Goal: Transaction & Acquisition: Book appointment/travel/reservation

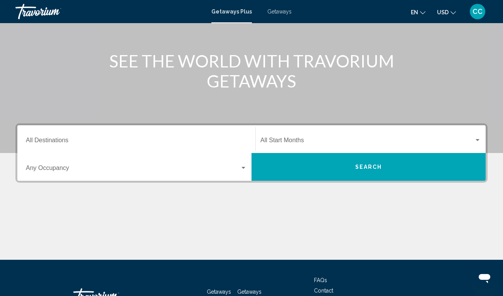
scroll to position [79, 0]
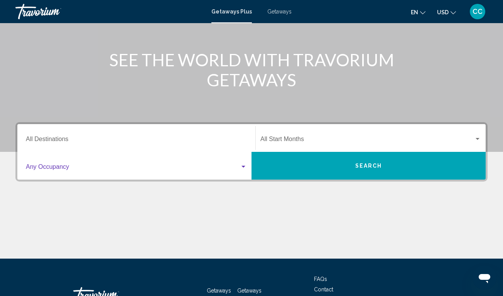
click at [242, 167] on div "Search widget" at bounding box center [243, 167] width 4 height 2
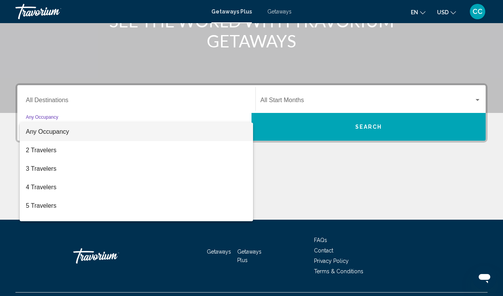
scroll to position [137, 0]
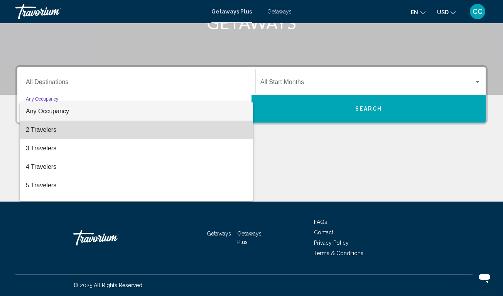
click at [219, 132] on span "2 Travelers" at bounding box center [136, 130] width 221 height 19
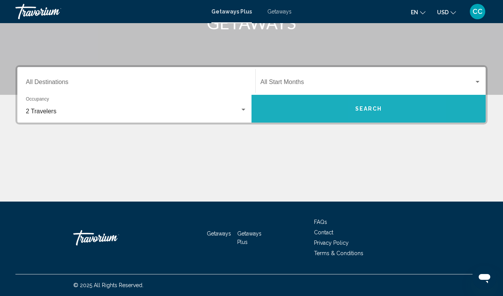
click at [368, 112] on button "Search" at bounding box center [368, 109] width 234 height 28
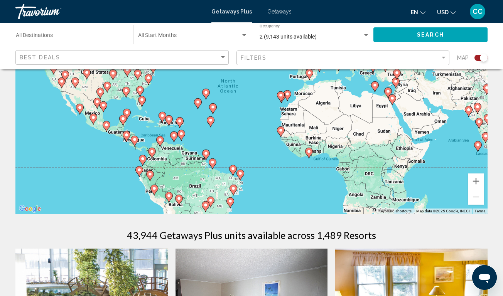
scroll to position [94, 0]
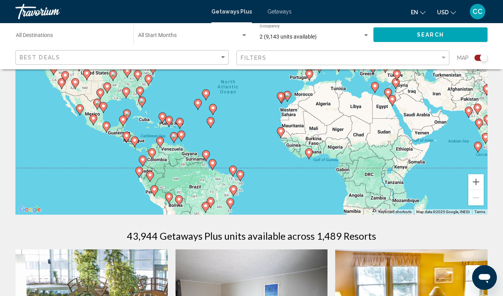
click at [123, 121] on image "Main content" at bounding box center [123, 119] width 5 height 5
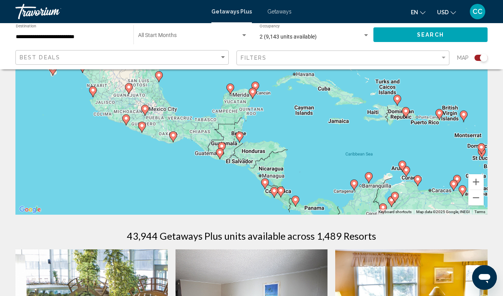
click at [231, 88] on image "Main content" at bounding box center [230, 87] width 5 height 5
type input "**********"
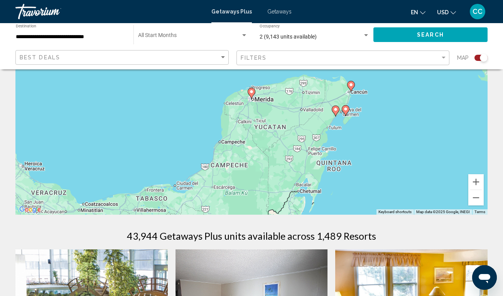
click at [252, 94] on image "Main content" at bounding box center [251, 91] width 5 height 5
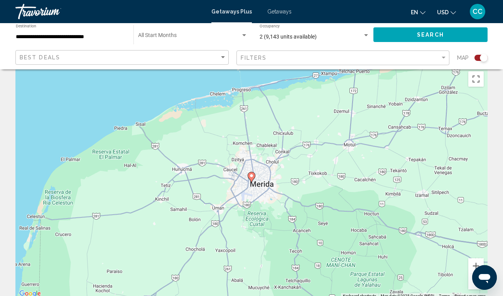
scroll to position [9, 0]
click at [252, 176] on image "Main content" at bounding box center [251, 176] width 5 height 5
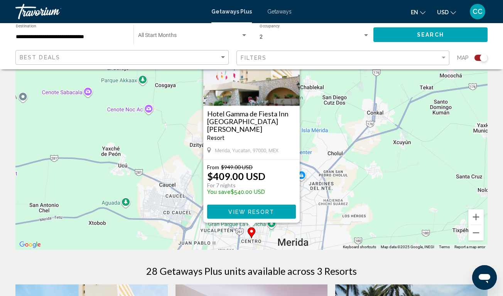
scroll to position [62, 0]
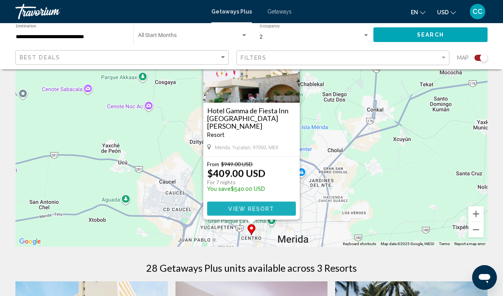
click at [262, 207] on span "View Resort" at bounding box center [251, 209] width 46 height 6
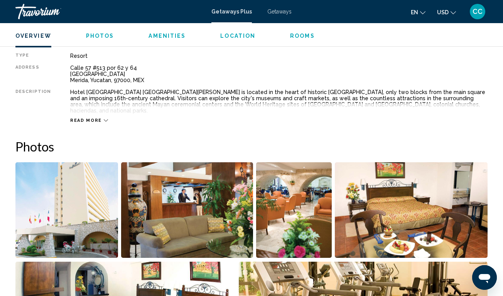
scroll to position [403, 0]
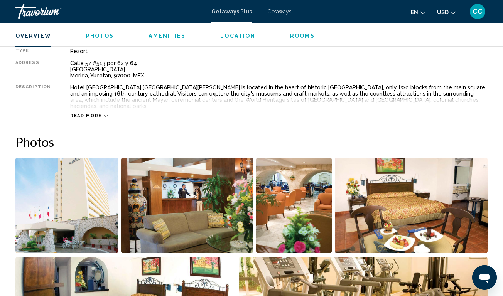
click at [92, 113] on span "Read more" at bounding box center [86, 115] width 32 height 5
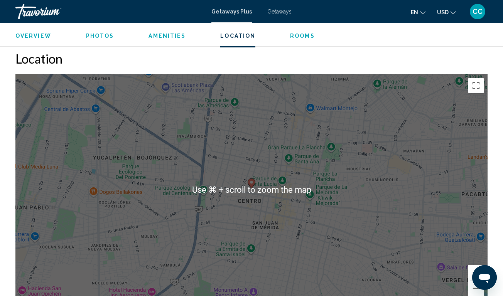
scroll to position [1056, 0]
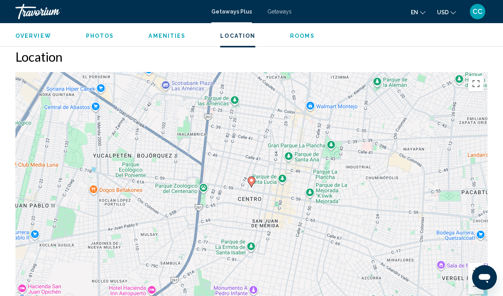
click at [395, 42] on div "Overview Photos Amenities Location Rooms Search" at bounding box center [251, 35] width 503 height 24
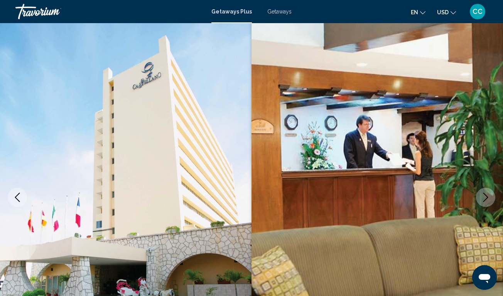
scroll to position [0, 0]
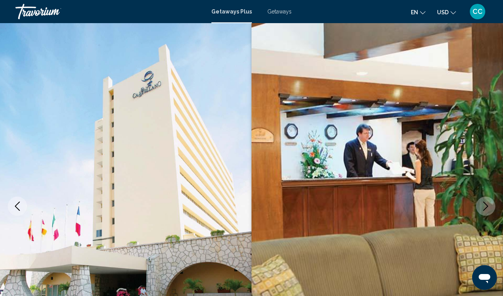
click at [278, 12] on span "Getaways" at bounding box center [279, 11] width 24 height 6
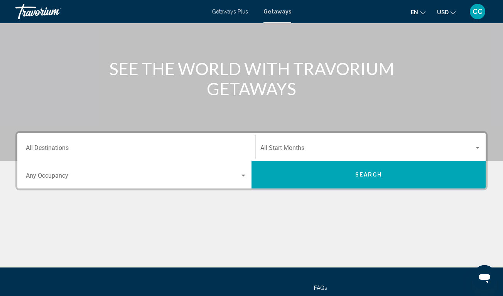
scroll to position [71, 0]
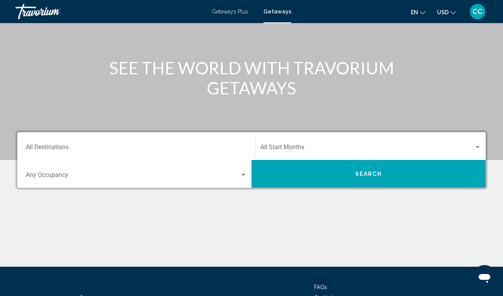
click at [168, 152] on div "Destination All Destinations" at bounding box center [136, 146] width 221 height 24
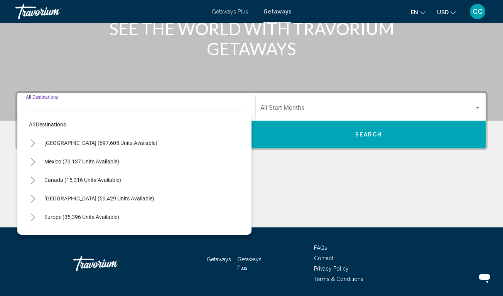
scroll to position [137, 0]
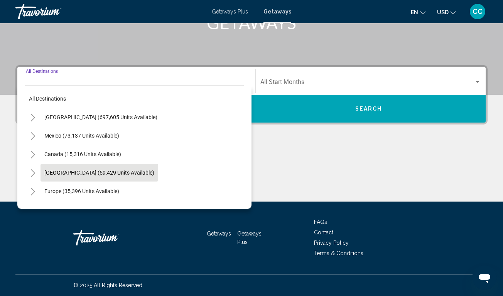
click at [121, 174] on span "[GEOGRAPHIC_DATA] (59,429 units available)" at bounding box center [99, 173] width 110 height 6
type input "**********"
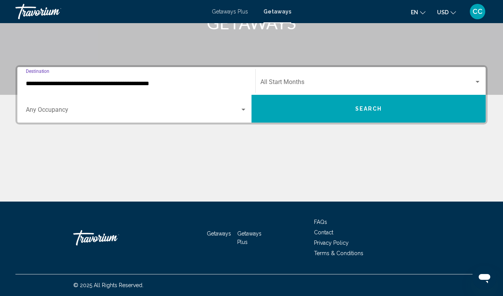
click at [305, 112] on button "Search" at bounding box center [368, 109] width 234 height 28
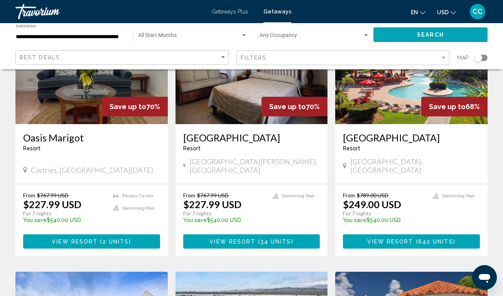
scroll to position [664, 0]
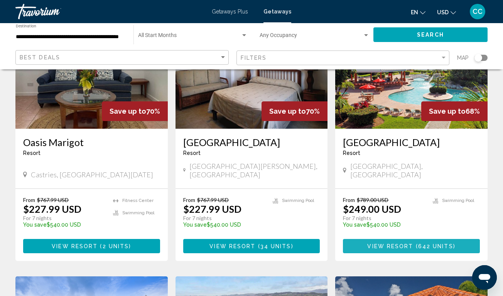
click at [419, 243] on span "642 units" at bounding box center [435, 246] width 35 height 6
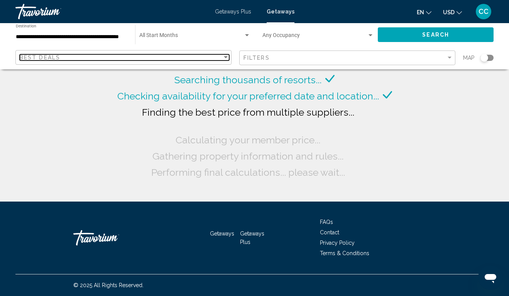
click at [198, 59] on div "Best Deals" at bounding box center [121, 57] width 202 height 6
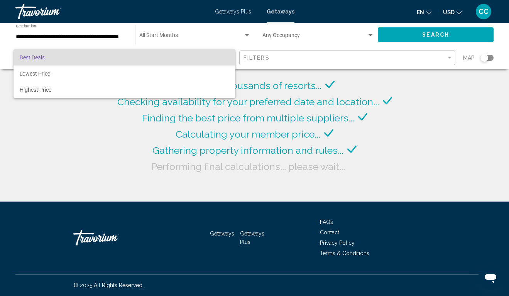
click at [274, 61] on div at bounding box center [254, 148] width 509 height 296
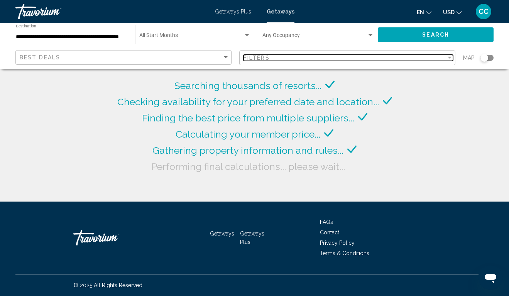
click at [274, 61] on div "Filters" at bounding box center [344, 58] width 202 height 6
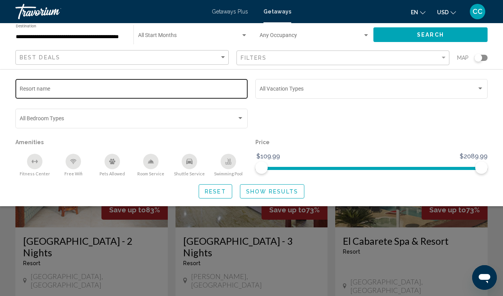
click at [197, 86] on div "Resort name" at bounding box center [132, 88] width 224 height 21
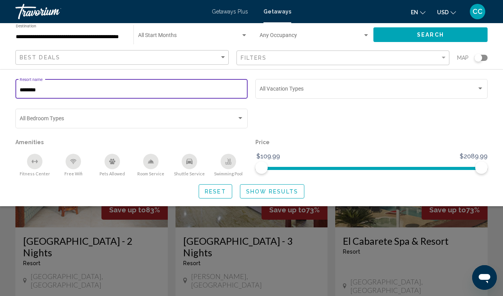
type input "********"
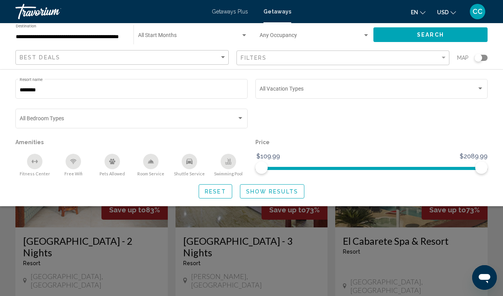
click at [415, 10] on span "en" at bounding box center [414, 12] width 7 height 6
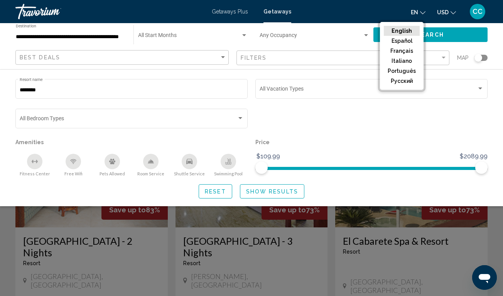
click at [365, 22] on mat-toolbar "Getaways Plus Getaways en English Español Français Italiano Português русский U…" at bounding box center [251, 11] width 503 height 23
